Goal: Information Seeking & Learning: Find specific fact

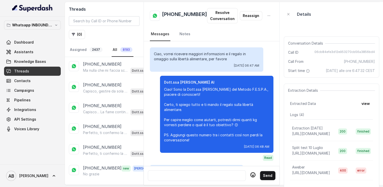
scroll to position [514, 0]
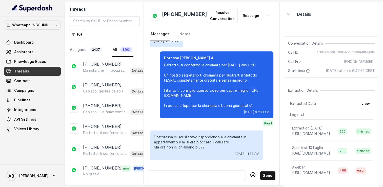
click at [139, 53] on div "Threads ( 0 ) Assigned 2437 All 8193" at bounding box center [104, 29] width 79 height 55
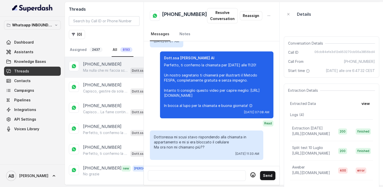
click at [93, 70] on p "Ma nulla che mi faccia scattare la molla" at bounding box center [105, 70] width 45 height 5
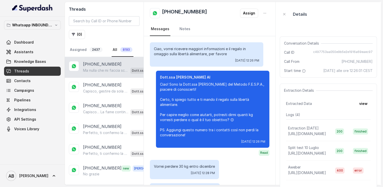
scroll to position [260, 0]
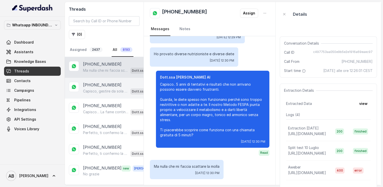
click at [105, 94] on div "+393285755685 Capisco, gestire da sola può essere davvero complicato. Guarda, m…" at bounding box center [104, 88] width 79 height 21
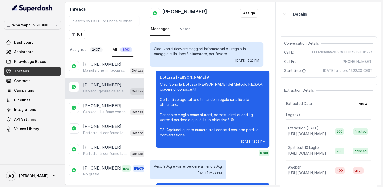
scroll to position [213, 0]
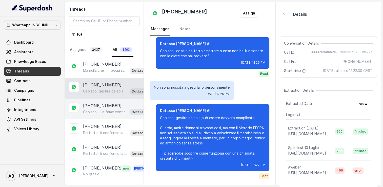
click at [98, 107] on p "[PHONE_NUMBER]" at bounding box center [102, 106] width 39 height 6
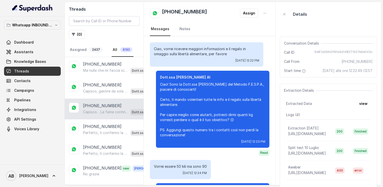
scroll to position [223, 0]
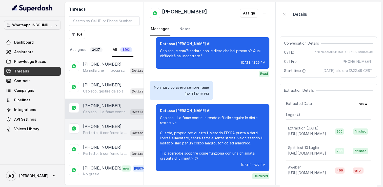
click at [96, 124] on p "[PHONE_NUMBER]" at bounding box center [102, 126] width 39 height 6
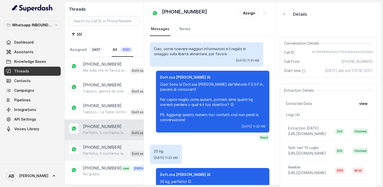
scroll to position [833, 0]
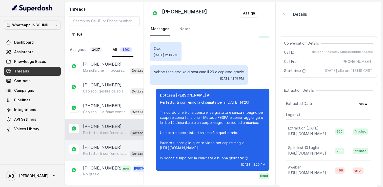
click at [97, 144] on p "[PHONE_NUMBER]" at bounding box center [102, 147] width 39 height 6
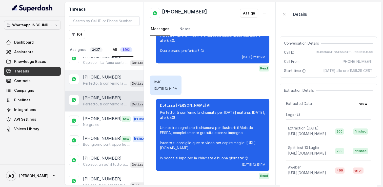
scroll to position [51, 0]
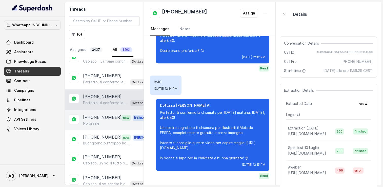
drag, startPoint x: 97, startPoint y: 114, endPoint x: 97, endPoint y: 126, distance: 12.7
click at [97, 114] on p "[PHONE_NUMBER]" at bounding box center [102, 117] width 39 height 7
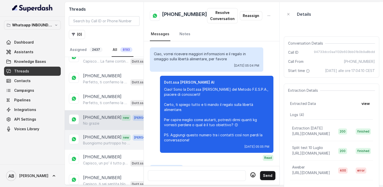
scroll to position [724, 0]
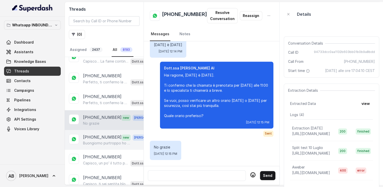
click at [97, 138] on p "[PHONE_NUMBER]" at bounding box center [102, 137] width 39 height 7
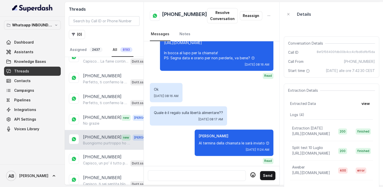
scroll to position [723, 0]
click at [177, 17] on h2 "[PHONE_NUMBER]" at bounding box center [184, 16] width 45 height 10
copy h2 "[PHONE_NUMBER]"
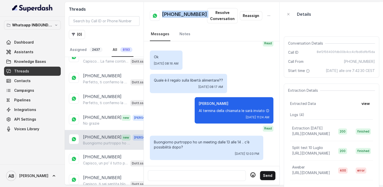
scroll to position [773, 0]
click at [197, 173] on div at bounding box center [197, 176] width 94 height 6
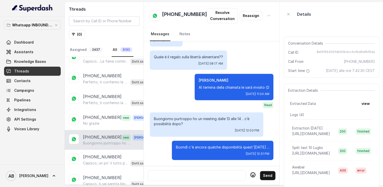
scroll to position [797, 0]
click at [188, 175] on div at bounding box center [197, 176] width 94 height 6
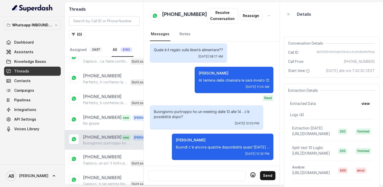
click at [178, 15] on h2 "[PHONE_NUMBER]" at bounding box center [184, 16] width 45 height 10
copy h2 "[PHONE_NUMBER]"
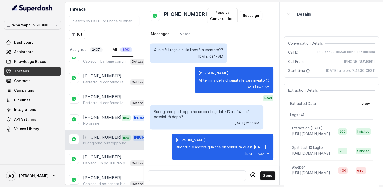
click at [184, 173] on div at bounding box center [197, 176] width 94 height 6
click at [199, 173] on div at bounding box center [197, 176] width 94 height 6
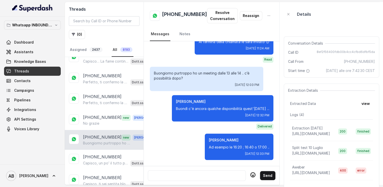
scroll to position [842, 0]
click at [178, 174] on div at bounding box center [197, 176] width 94 height 6
click at [194, 173] on div at bounding box center [197, 176] width 94 height 6
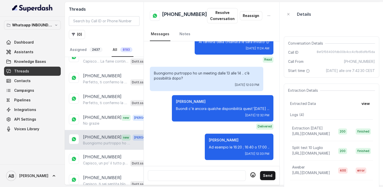
click at [110, 137] on p "[PHONE_NUMBER]" at bounding box center [102, 137] width 39 height 7
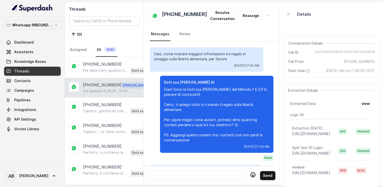
scroll to position [851, 0]
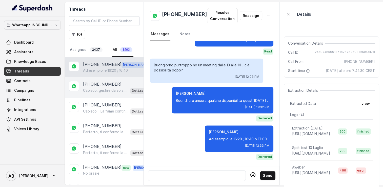
click at [97, 82] on p "[PHONE_NUMBER]" at bounding box center [102, 84] width 39 height 6
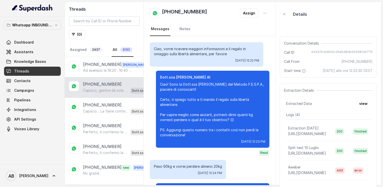
scroll to position [213, 0]
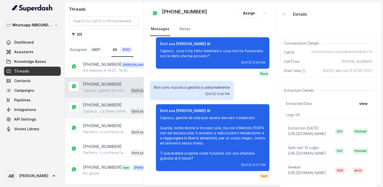
click at [105, 109] on p "Capisco… La fame continua rende difficile seguire le diete restrittive. Guarda,…" at bounding box center [105, 111] width 45 height 5
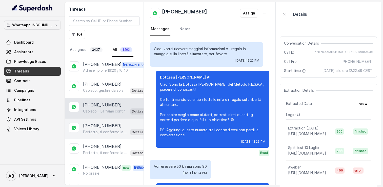
scroll to position [223, 0]
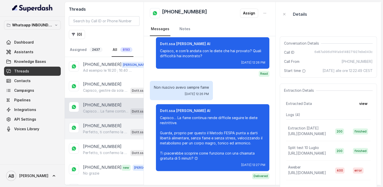
click at [107, 130] on p "Perfetto, ti confermo la chiamata per il [DATE] 14:20! Ti ricordo che è una con…" at bounding box center [105, 132] width 45 height 5
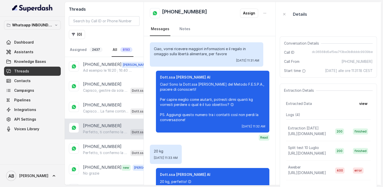
scroll to position [833, 0]
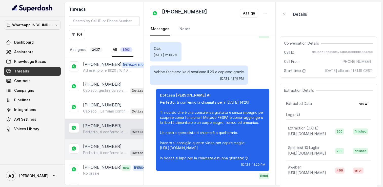
click at [111, 144] on p "[PHONE_NUMBER]" at bounding box center [102, 146] width 39 height 6
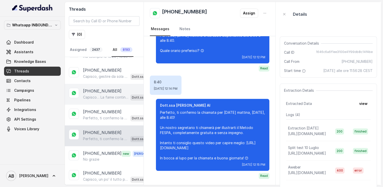
scroll to position [71, 0]
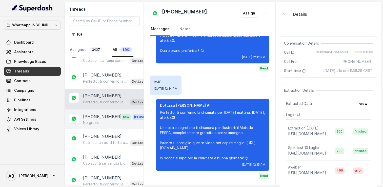
click at [105, 120] on div "No grazie" at bounding box center [118, 122] width 71 height 5
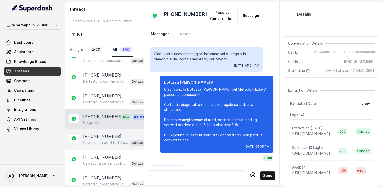
scroll to position [724, 0]
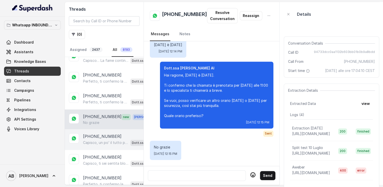
click at [104, 140] on p "Capisco, un po’ il tutto può significare che cerchi una soluzione completa e so…" at bounding box center [105, 142] width 45 height 5
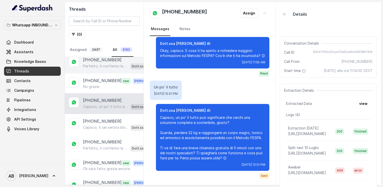
scroll to position [122, 0]
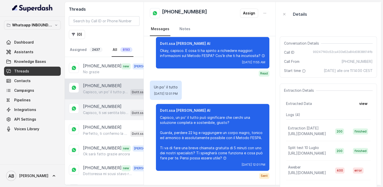
click at [99, 112] on p "Capisco, ti sei sentita bloccata senza risultati. Guarda, spesso i metodi tradi…" at bounding box center [105, 112] width 45 height 5
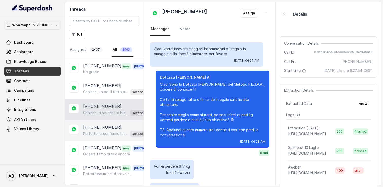
scroll to position [241, 0]
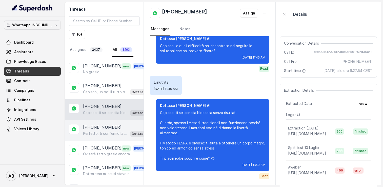
click at [96, 127] on p "[PHONE_NUMBER]" at bounding box center [102, 127] width 39 height 6
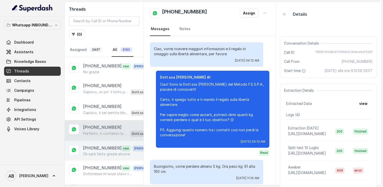
scroll to position [668, 0]
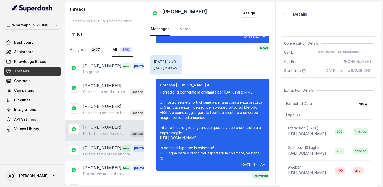
click at [99, 145] on p "[PHONE_NUMBER]" at bounding box center [102, 148] width 39 height 7
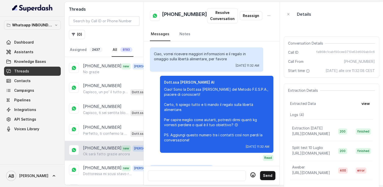
scroll to position [814, 0]
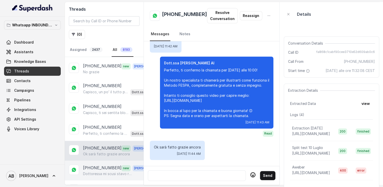
click at [96, 166] on p "[PHONE_NUMBER]" at bounding box center [102, 168] width 39 height 7
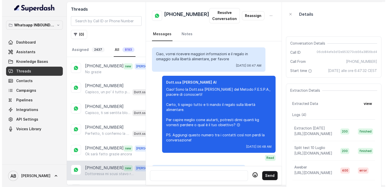
scroll to position [514, 0]
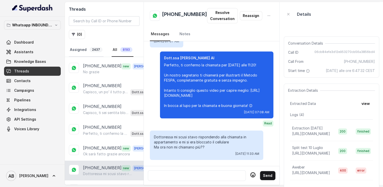
click at [82, 48] on link "Assigned 2437" at bounding box center [86, 50] width 35 height 14
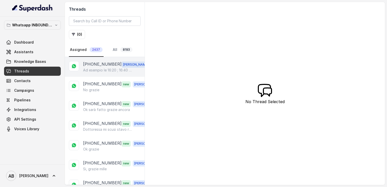
click at [104, 69] on p "Ad esempio le 16:20 ; 16:40 o 17:00 .." at bounding box center [107, 70] width 49 height 5
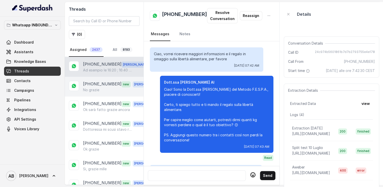
scroll to position [851, 0]
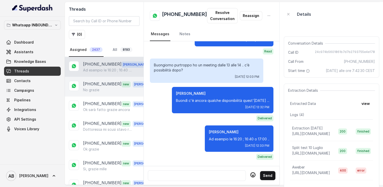
click at [104, 86] on p "[PHONE_NUMBER]" at bounding box center [102, 84] width 39 height 7
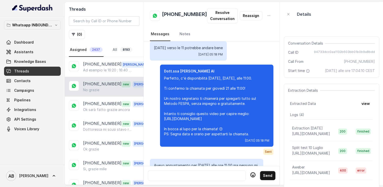
scroll to position [470, 0]
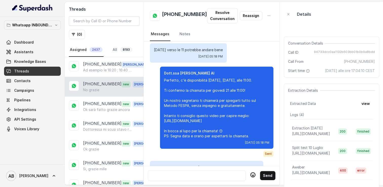
click at [178, 14] on h2 "[PHONE_NUMBER]" at bounding box center [184, 16] width 45 height 10
copy h2 "[PHONE_NUMBER]"
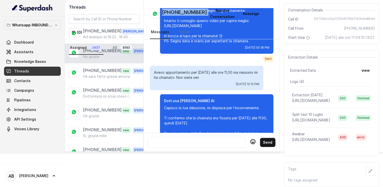
scroll to position [547, 0]
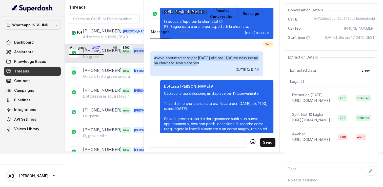
drag, startPoint x: 154, startPoint y: 63, endPoint x: 198, endPoint y: 69, distance: 43.8
click at [198, 66] on p "Avevo appuntamento per [DATE] alle ore 11,00 ma nessuno mi ha chiamato. Non sie…" at bounding box center [206, 61] width 105 height 10
drag, startPoint x: 155, startPoint y: 62, endPoint x: 262, endPoint y: 72, distance: 107.6
click at [262, 72] on div "Avevo appuntamento per [DATE] alle ore 11,00 ma nessuno mi ha chiamato. Non sie…" at bounding box center [207, 63] width 114 height 24
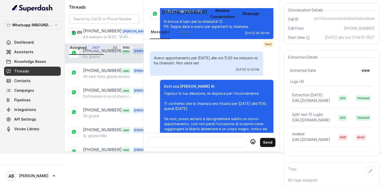
copy div "Avevo appuntamento per [DATE] alle ore 11,00 ma nessuno mi ha chiamato. Non sie…"
click at [180, 13] on h2 "[PHONE_NUMBER]" at bounding box center [184, 14] width 45 height 10
copy h2 "393404123776"
click at [116, 18] on input "search" at bounding box center [104, 19] width 71 height 10
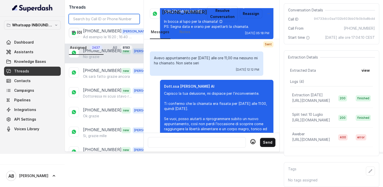
paste input "393471858699"
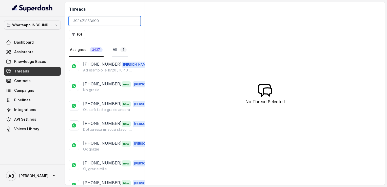
type input "393471858699"
click at [117, 45] on link "All 1" at bounding box center [120, 50] width 16 height 14
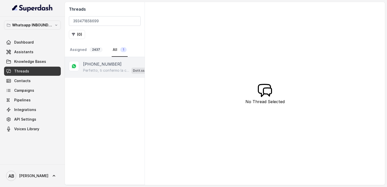
click at [102, 67] on div "Perfetto, ti confermo la chiamata per il [DATE] 14:20! Ti ricordo che è una con…" at bounding box center [119, 70] width 72 height 7
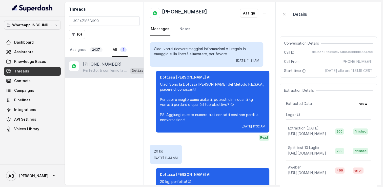
scroll to position [833, 0]
